Goal: Information Seeking & Learning: Learn about a topic

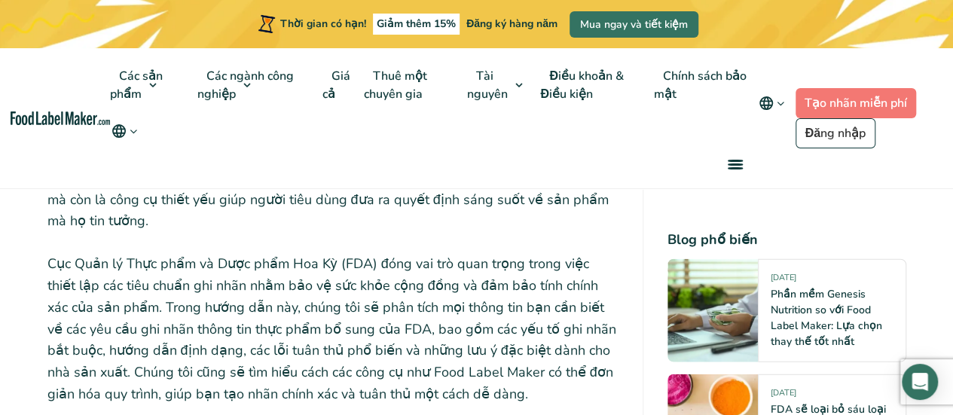
scroll to position [1581, 0]
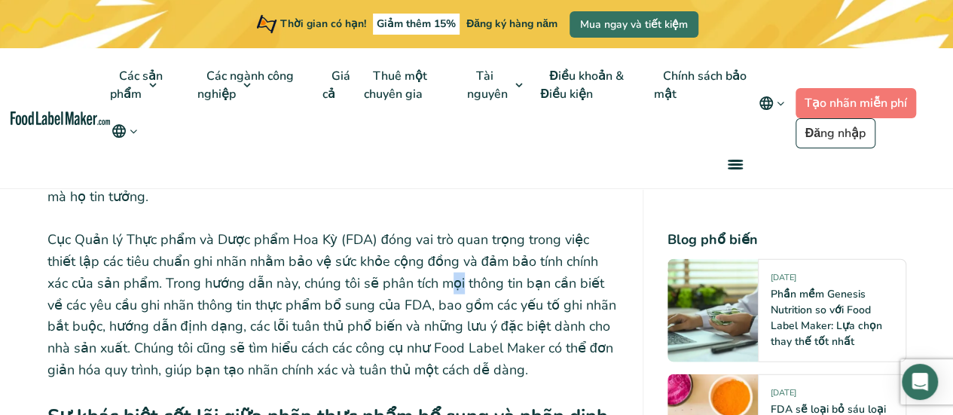
drag, startPoint x: 403, startPoint y: 276, endPoint x: 413, endPoint y: 279, distance: 10.2
click at [412, 279] on font "Cục Quản lý Thực phẩm và Dược phẩm Hoa Kỳ (FDA) đóng vai trò quan trọng trong v…" at bounding box center [331, 304] width 569 height 148
click at [413, 279] on font "Cục Quản lý Thực phẩm và Dược phẩm Hoa Kỳ (FDA) đóng vai trò quan trọng trong v…" at bounding box center [331, 304] width 569 height 148
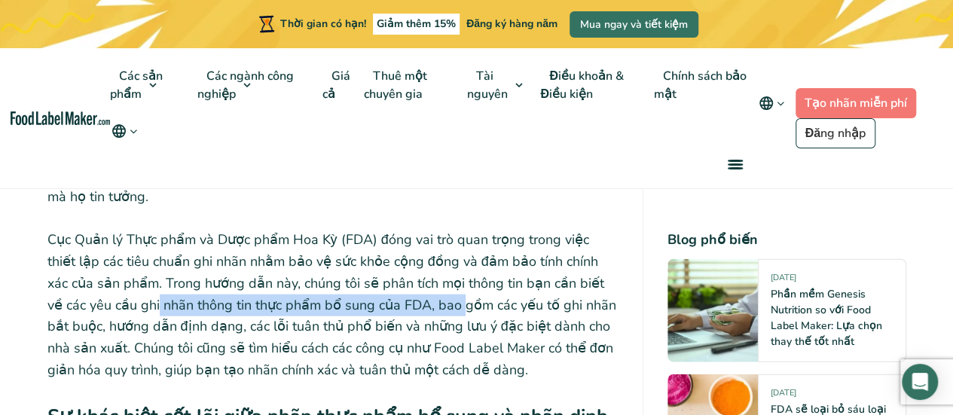
drag, startPoint x: 91, startPoint y: 306, endPoint x: 394, endPoint y: 305, distance: 302.7
click at [394, 305] on font "Cục Quản lý Thực phẩm và Dược phẩm Hoa Kỳ (FDA) đóng vai trò quan trọng trong v…" at bounding box center [331, 304] width 569 height 148
click at [395, 305] on font "Cục Quản lý Thực phẩm và Dược phẩm Hoa Kỳ (FDA) đóng vai trò quan trọng trong v…" at bounding box center [331, 304] width 569 height 148
click at [377, 310] on font "Cục Quản lý Thực phẩm và Dược phẩm Hoa Kỳ (FDA) đóng vai trò quan trọng trong v…" at bounding box center [331, 304] width 569 height 148
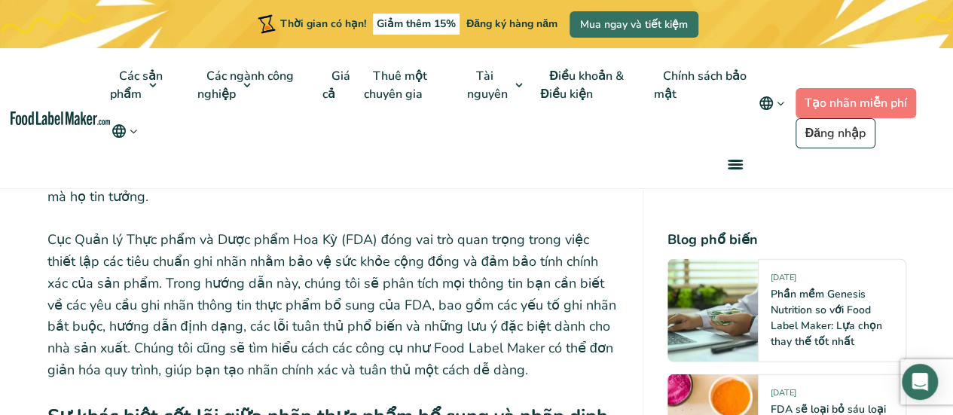
click at [364, 305] on font "Cục Quản lý Thực phẩm và Dược phẩm Hoa Kỳ (FDA) đóng vai trò quan trọng trong v…" at bounding box center [331, 304] width 569 height 148
drag, startPoint x: 432, startPoint y: 305, endPoint x: 489, endPoint y: 308, distance: 57.3
click at [489, 308] on font "Cục Quản lý Thực phẩm và Dược phẩm Hoa Kỳ (FDA) đóng vai trò quan trọng trong v…" at bounding box center [331, 304] width 569 height 148
drag, startPoint x: 489, startPoint y: 308, endPoint x: 412, endPoint y: 317, distance: 78.1
click at [490, 308] on font "Cục Quản lý Thực phẩm và Dược phẩm Hoa Kỳ (FDA) đóng vai trò quan trọng trong v…" at bounding box center [331, 304] width 569 height 148
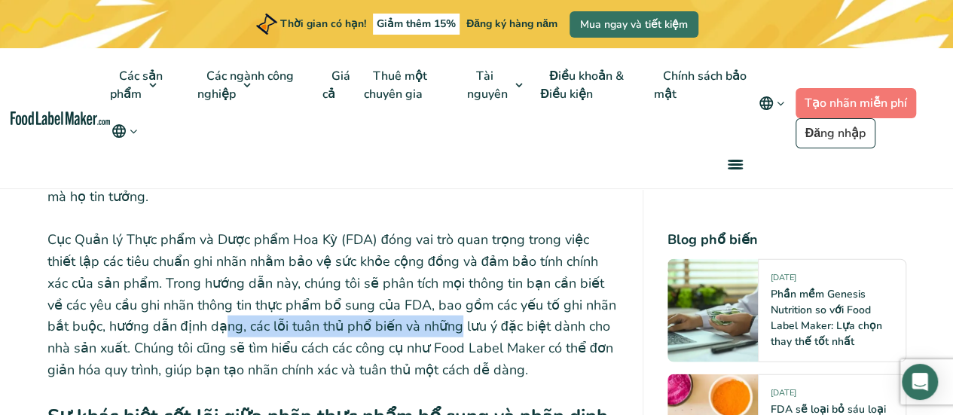
drag, startPoint x: 171, startPoint y: 323, endPoint x: 433, endPoint y: 337, distance: 262.4
click at [432, 337] on p "Cục Quản lý Thực phẩm và Dược phẩm Hoa Kỳ (FDA) đóng vai trò quan trọng trong v…" at bounding box center [332, 305] width 571 height 152
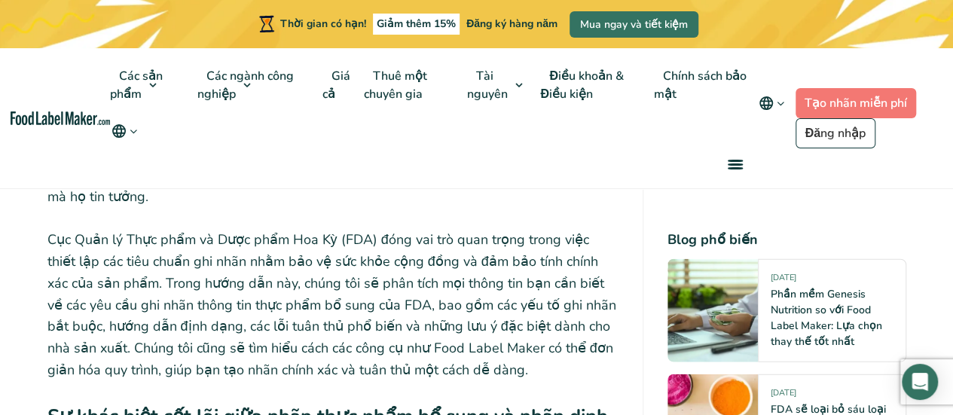
click at [435, 337] on p "Cục Quản lý Thực phẩm và Dược phẩm Hoa Kỳ (FDA) đóng vai trò quan trọng trong v…" at bounding box center [332, 305] width 571 height 152
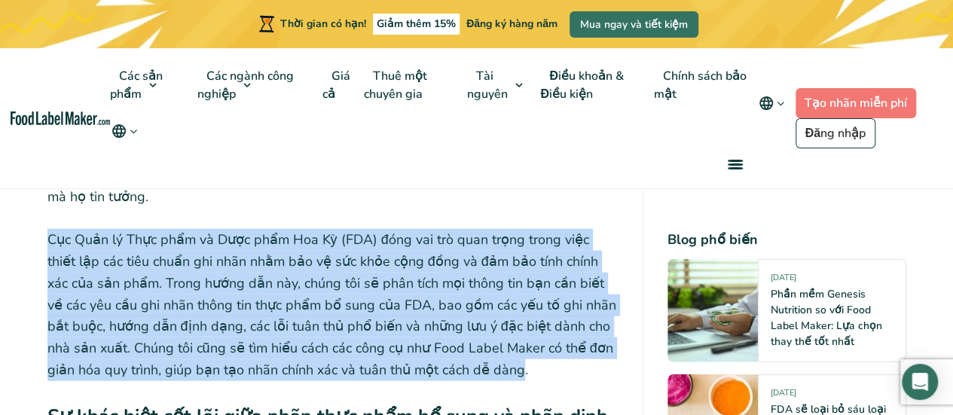
drag, startPoint x: 461, startPoint y: 371, endPoint x: 23, endPoint y: 234, distance: 459.2
copy font "Cục Quản lý Thực phẩm và Dược phẩm Hoa Kỳ (FDA) đóng vai trò quan trọng trong v…"
click at [478, 319] on font "Cục Quản lý Thực phẩm và Dược phẩm Hoa Kỳ (FDA) đóng vai trò quan trọng trong v…" at bounding box center [331, 304] width 569 height 148
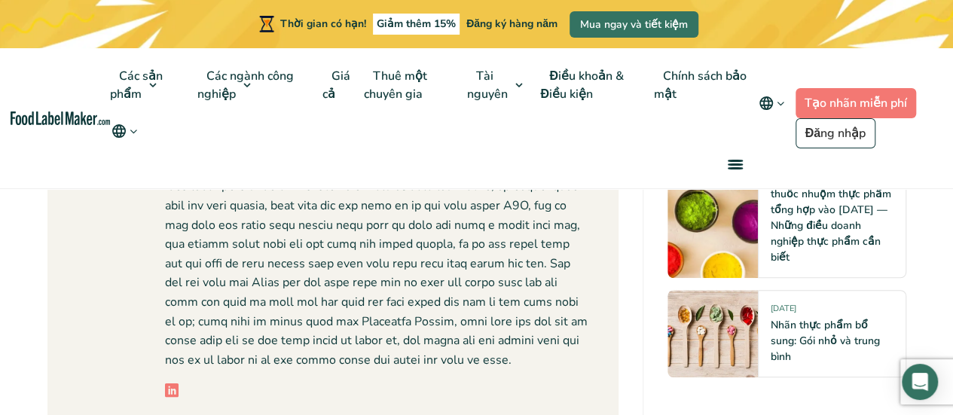
scroll to position [9129, 0]
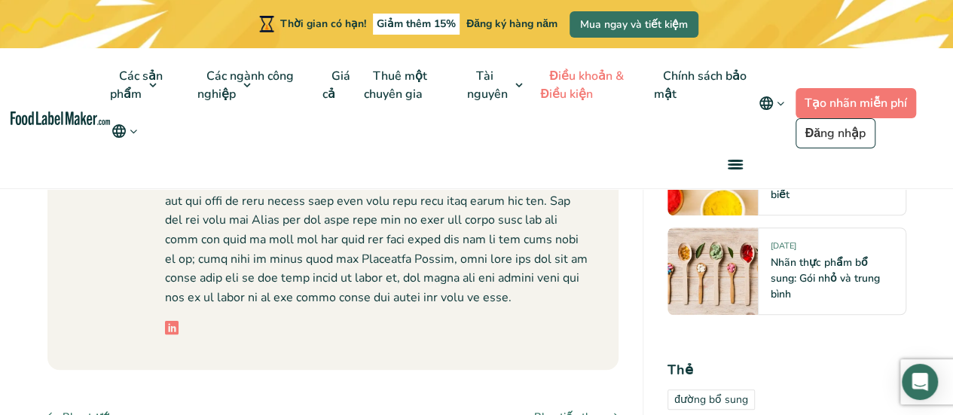
click at [555, 117] on link "Điều khoản & Điều kiện" at bounding box center [582, 85] width 84 height 74
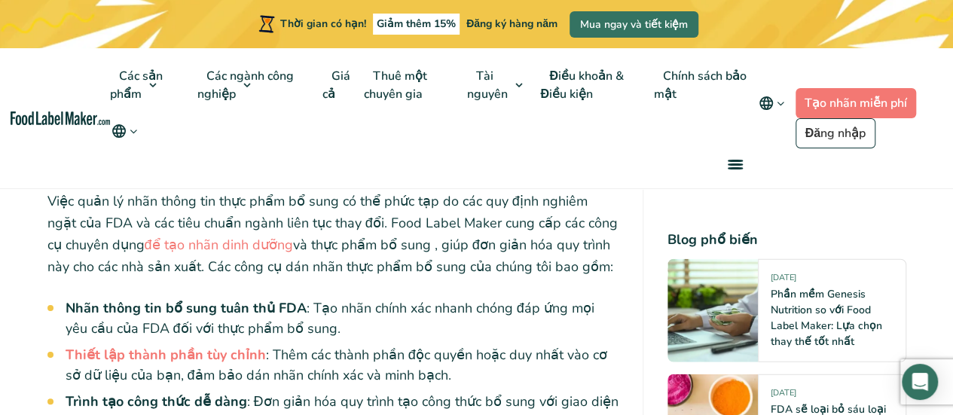
scroll to position [7650, 0]
